Goal: Find specific page/section: Find specific page/section

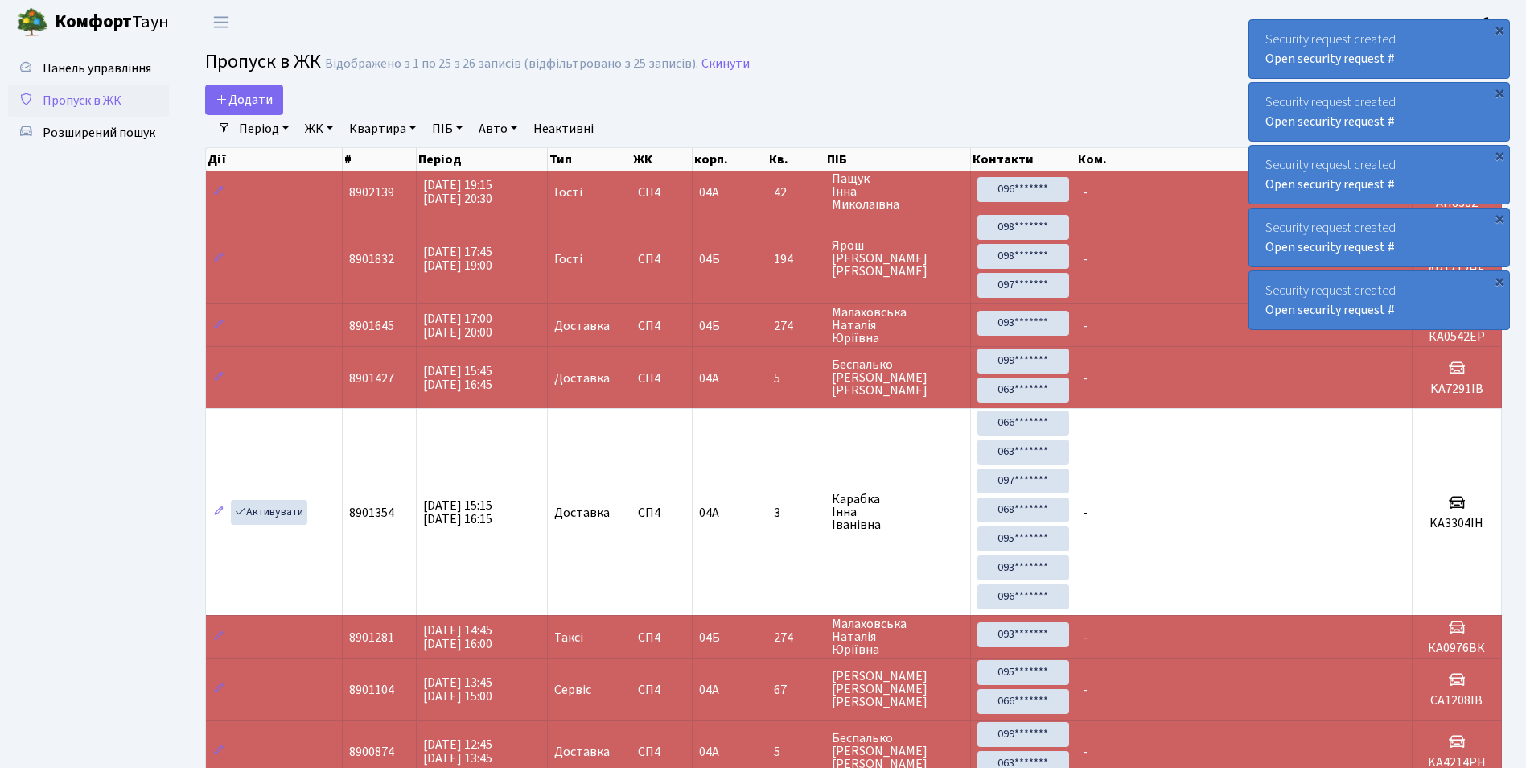
select select "25"
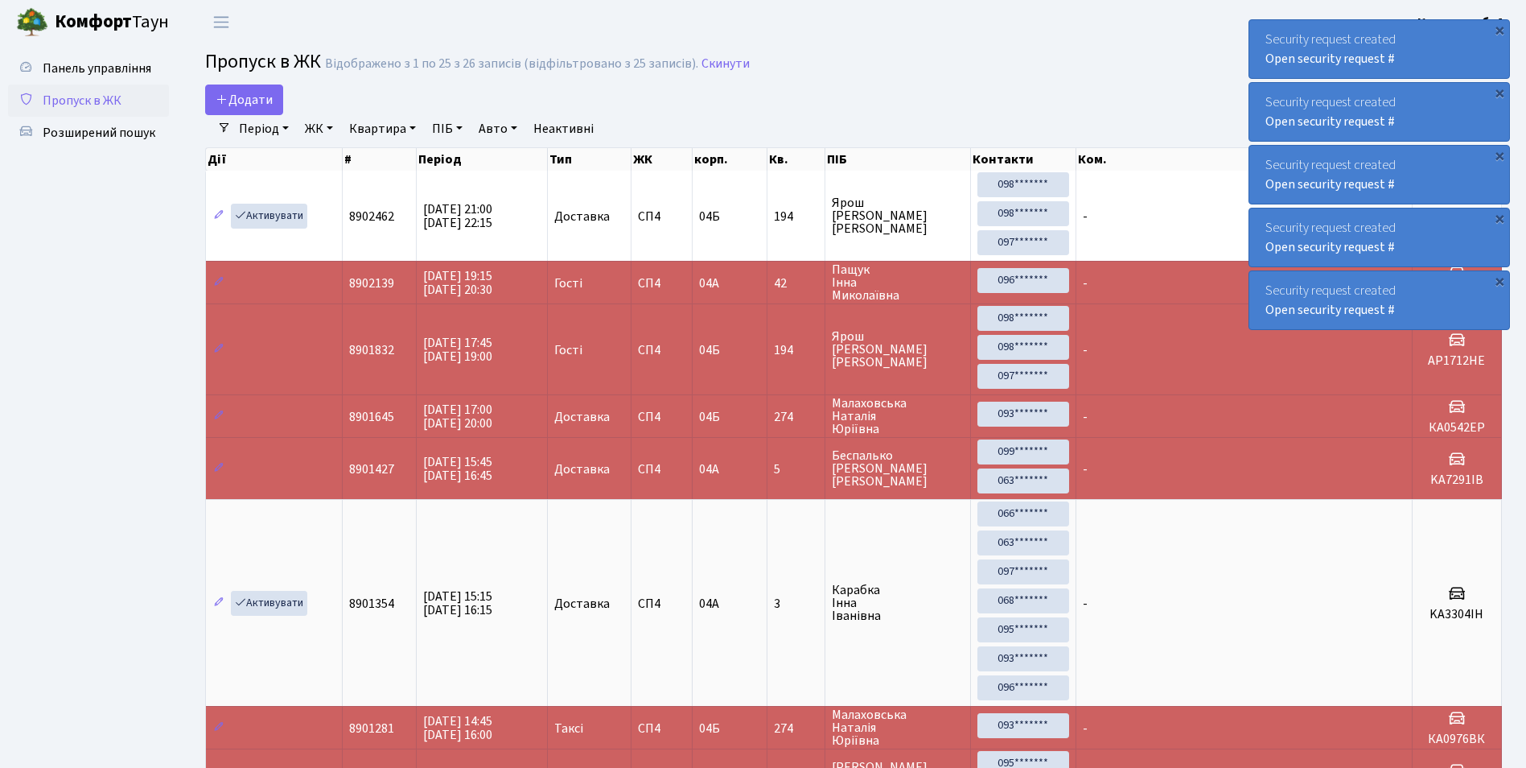
click at [790, 76] on h2 "Пропуск в ЖК Відображено з 1 по 25 з 26 записів (відфільтровано з 25 записів). …" at bounding box center [853, 64] width 1297 height 27
click at [107, 135] on span "Розширений пошук" at bounding box center [99, 133] width 113 height 18
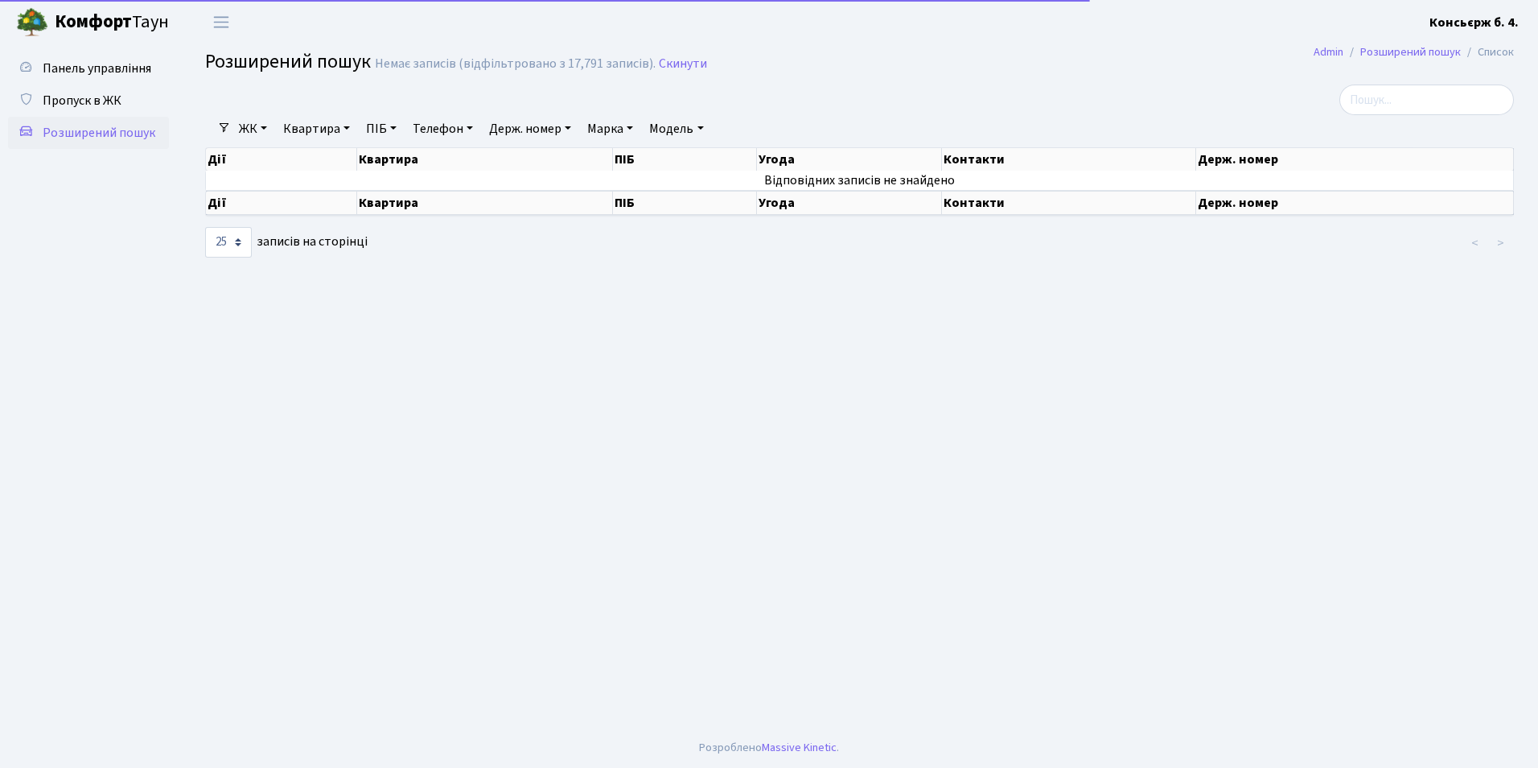
select select "25"
click at [95, 100] on span "Пропуск в ЖК" at bounding box center [82, 101] width 79 height 18
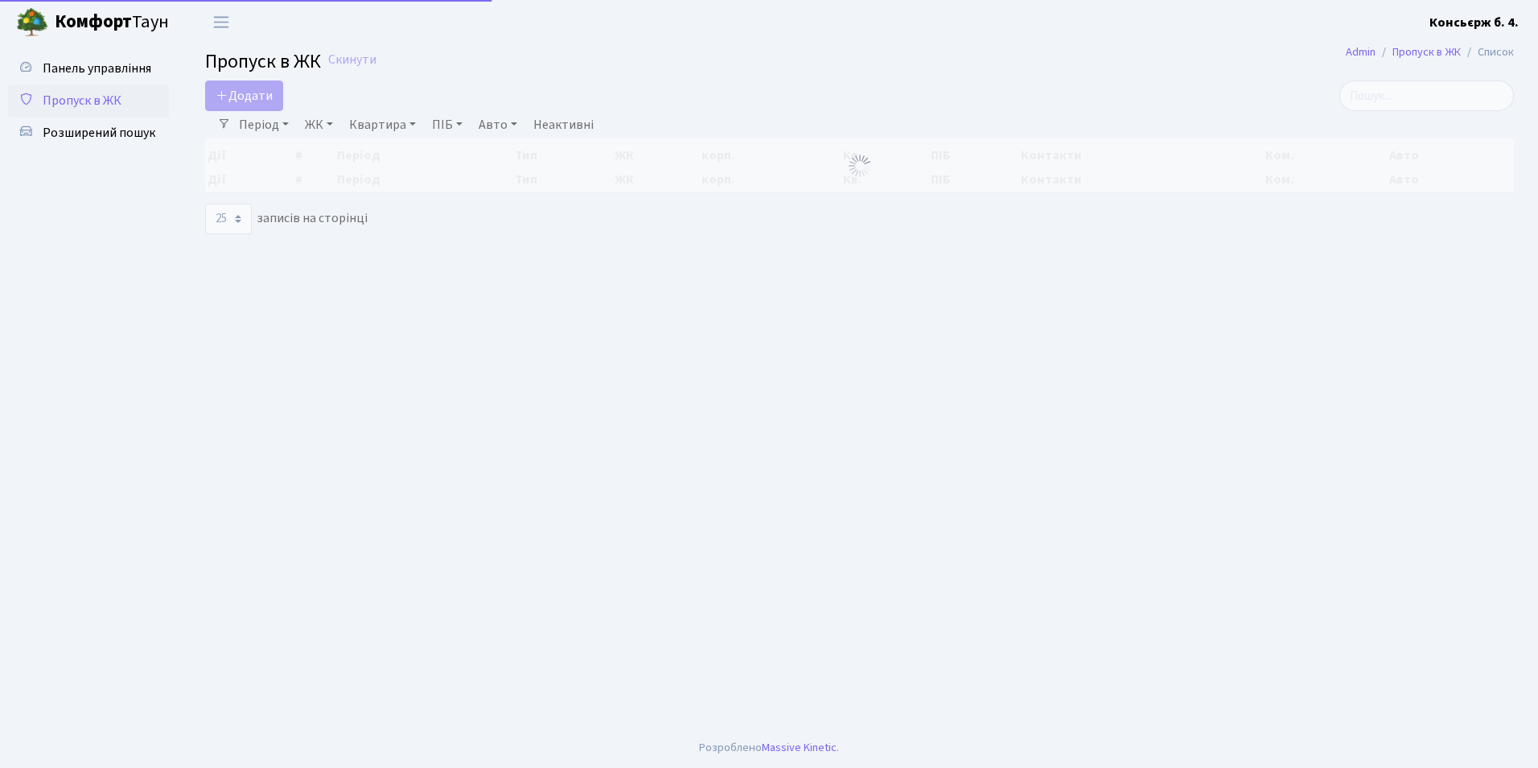
select select "25"
